Goal: Task Accomplishment & Management: Complete application form

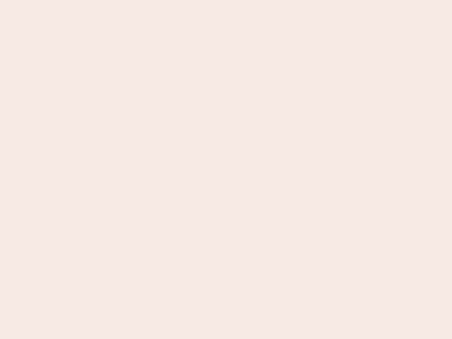
click at [226, 170] on nb-app "Almost there Thank you for registering for Newbook. Your account is under revie…" at bounding box center [226, 169] width 452 height 339
click at [226, 0] on nb-app "Almost there Thank you for registering for Newbook. Your account is under revie…" at bounding box center [226, 169] width 452 height 339
click at [242, 0] on nb-app "Almost there Thank you for registering for Newbook. Your account is under revie…" at bounding box center [226, 169] width 452 height 339
click at [226, 170] on nb-app "Almost there Thank you for registering for Newbook. Your account is under revie…" at bounding box center [226, 169] width 452 height 339
click at [226, 0] on nb-app "Almost there Thank you for registering for Newbook. Your account is under revie…" at bounding box center [226, 169] width 452 height 339
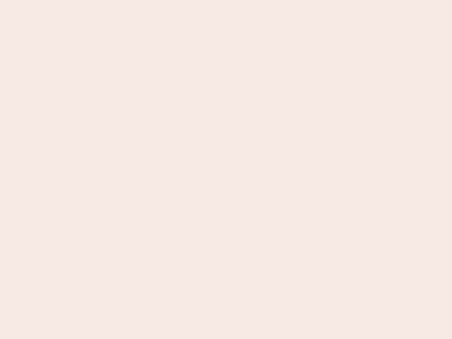
click at [158, 0] on nb-app "Almost there Thank you for registering for Newbook. Your account is under revie…" at bounding box center [226, 169] width 452 height 339
click at [226, 170] on nb-app "Almost there Thank you for registering for Newbook. Your account is under revie…" at bounding box center [226, 169] width 452 height 339
click at [226, 0] on nb-app "Almost there Thank you for registering for Newbook. Your account is under revie…" at bounding box center [226, 169] width 452 height 339
click at [158, 0] on nb-app "Almost there Thank you for registering for Newbook. Your account is under revie…" at bounding box center [226, 169] width 452 height 339
click at [226, 170] on nb-app "Almost there Thank you for registering for Newbook. Your account is under revie…" at bounding box center [226, 169] width 452 height 339
